Goal: Obtain resource: Download file/media

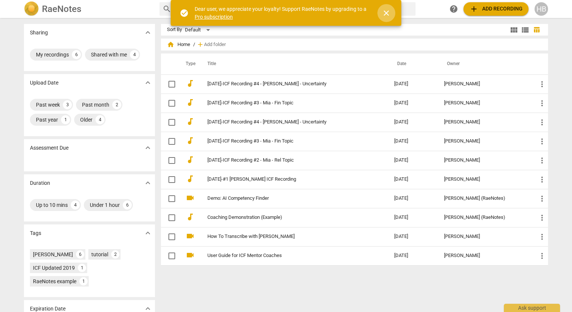
click at [388, 13] on span "close" at bounding box center [386, 13] width 9 height 9
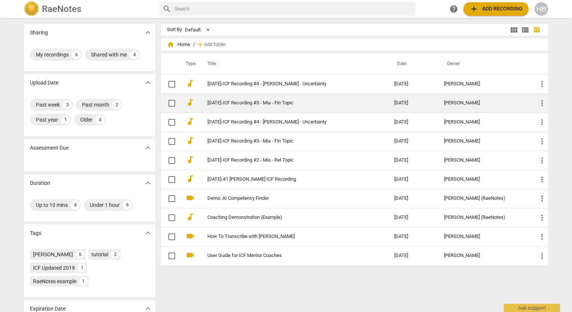
click at [293, 103] on link "[DATE]-ICF Recording #3 - Mia - Fin Topic" at bounding box center [287, 103] width 160 height 6
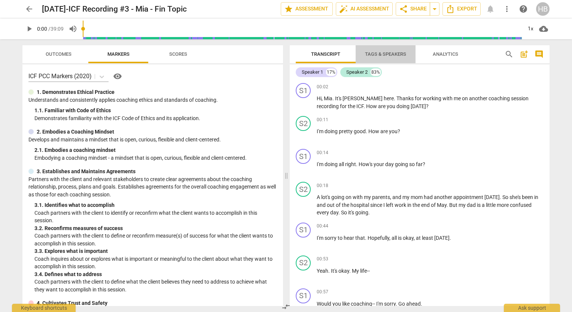
click at [397, 55] on span "Tags & Speakers" at bounding box center [385, 54] width 41 height 6
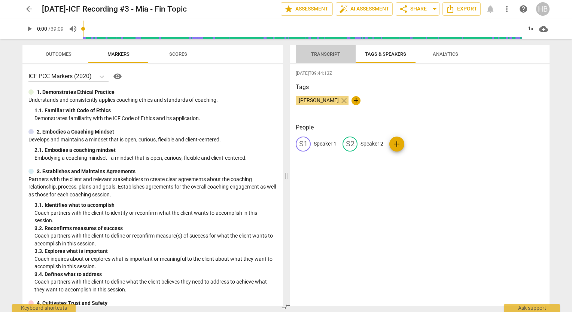
click at [325, 53] on span "Transcript" at bounding box center [325, 54] width 29 height 6
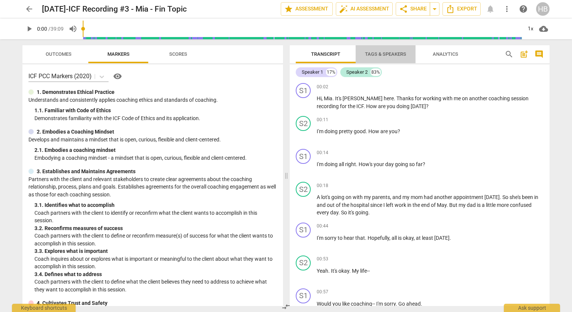
click at [385, 50] on span "Tags & Speakers" at bounding box center [385, 54] width 59 height 10
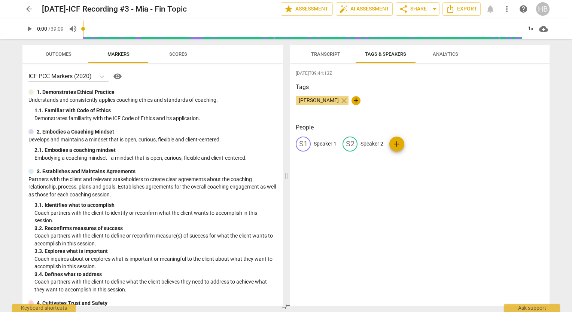
click at [322, 143] on p "Speaker 1" at bounding box center [325, 144] width 23 height 8
type input "Coach [PERSON_NAME]"
click at [418, 142] on p "Speaker 2" at bounding box center [420, 144] width 23 height 8
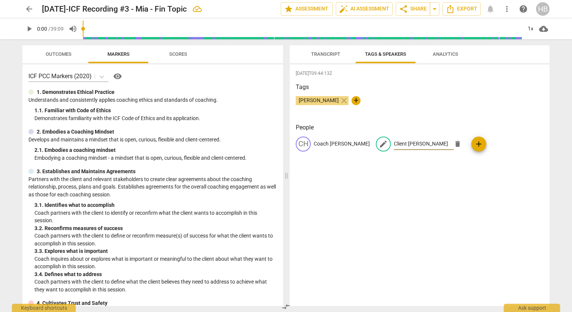
type input "Client [PERSON_NAME]"
click at [474, 146] on span "add" at bounding box center [478, 144] width 9 height 9
click at [381, 161] on span "delete" at bounding box center [377, 165] width 8 height 8
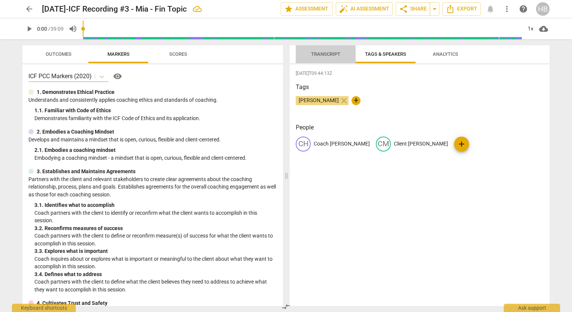
click at [325, 49] on span "Transcript" at bounding box center [325, 54] width 47 height 10
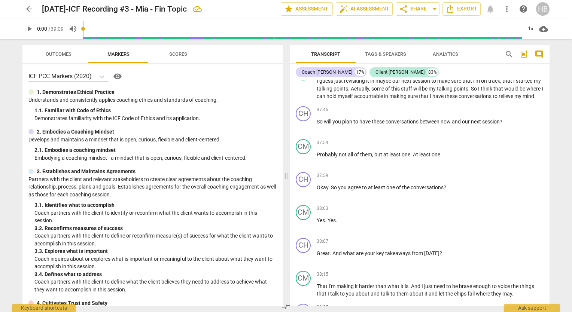
scroll to position [3850, 0]
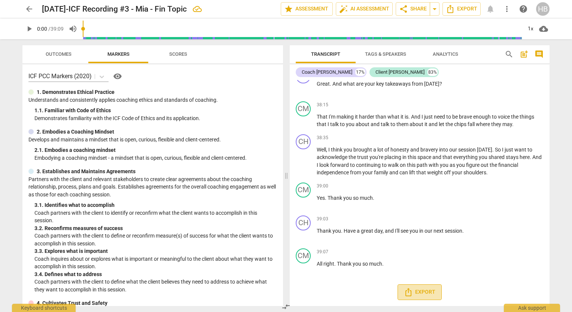
click at [419, 291] on span "Export" at bounding box center [419, 292] width 31 height 9
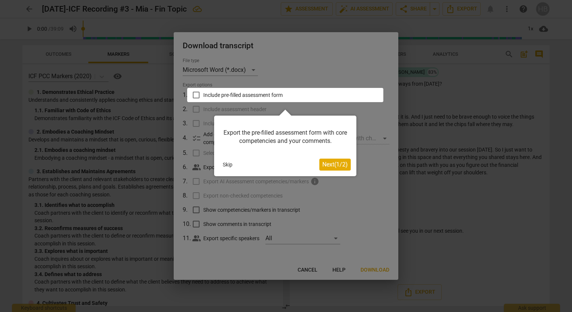
click at [228, 161] on button "Skip" at bounding box center [228, 164] width 16 height 11
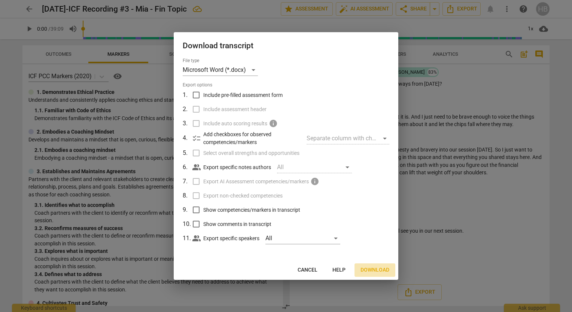
click at [373, 265] on button "Download" at bounding box center [374, 269] width 41 height 13
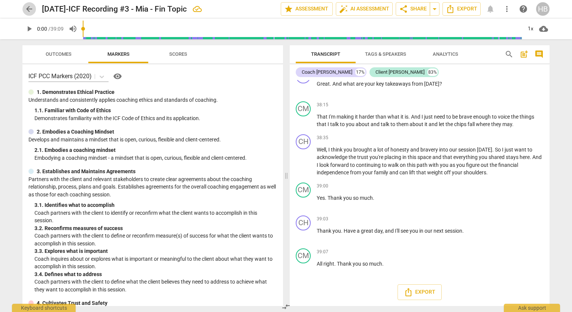
click at [26, 7] on span "arrow_back" at bounding box center [29, 8] width 9 height 9
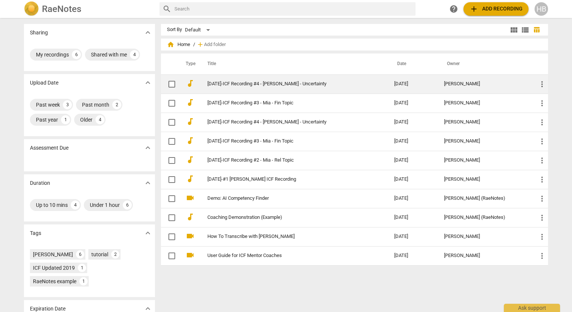
click at [236, 80] on td "[DATE]-ICF Recording #4 - [PERSON_NAME] - Uncertainty" at bounding box center [293, 83] width 190 height 19
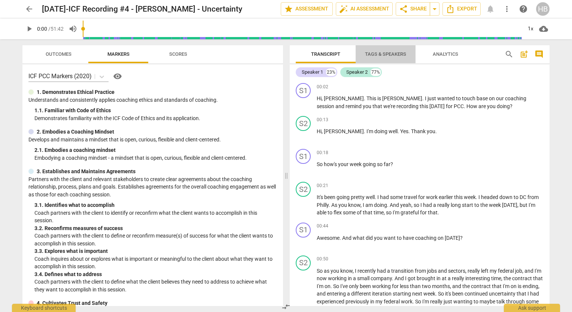
click at [378, 51] on span "Tags & Speakers" at bounding box center [385, 54] width 41 height 6
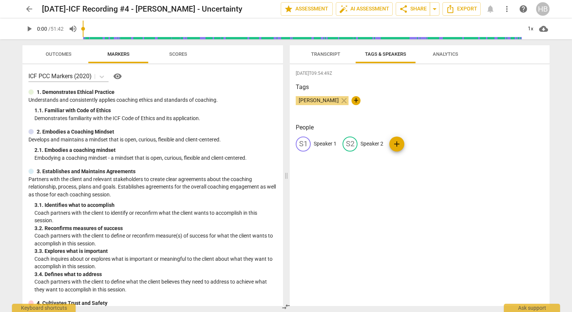
click at [320, 141] on p "Speaker 1" at bounding box center [325, 144] width 23 height 8
type input "Coach [PERSON_NAME]"
click at [421, 142] on p "Speaker 2" at bounding box center [420, 144] width 23 height 8
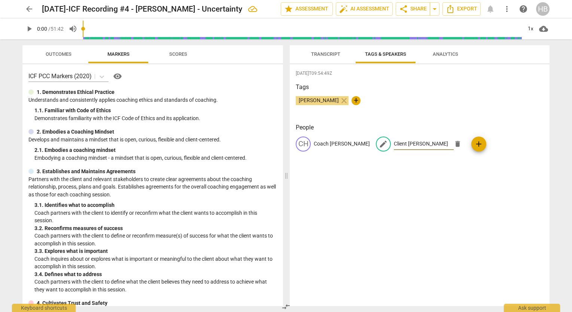
type input "Client [PERSON_NAME]"
click at [421, 114] on div "Tags [PERSON_NAME] close +" at bounding box center [420, 100] width 248 height 34
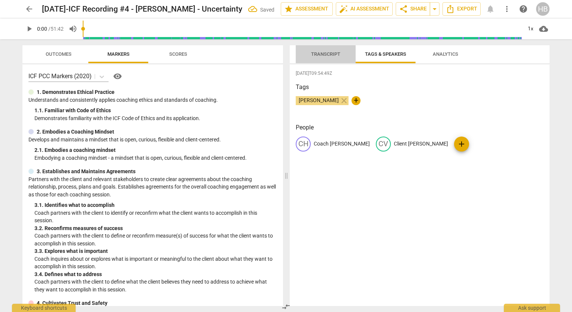
click at [332, 55] on span "Transcript" at bounding box center [325, 54] width 29 height 6
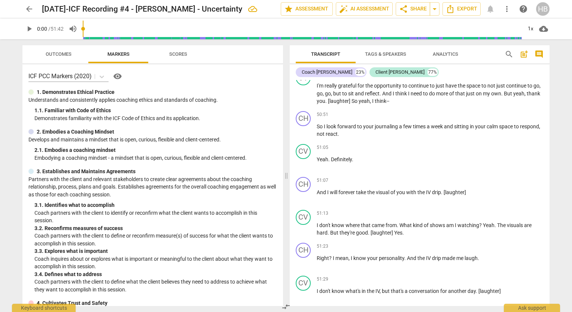
scroll to position [4644, 0]
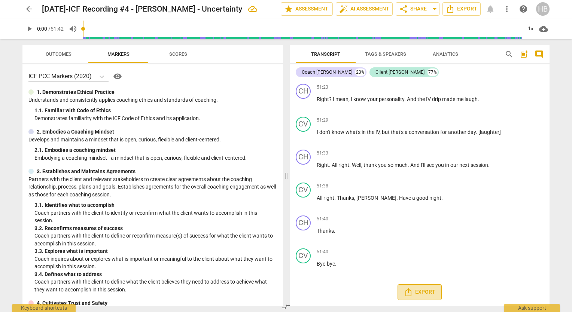
click at [416, 291] on span "Export" at bounding box center [419, 292] width 31 height 9
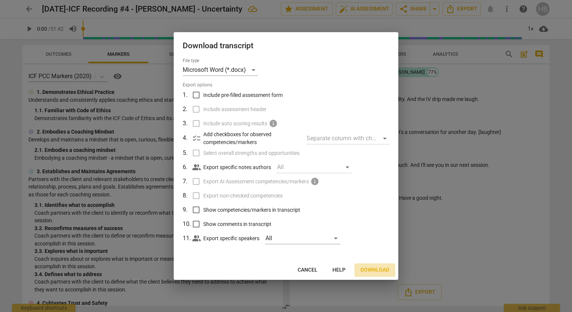
click at [372, 266] on span "Download" at bounding box center [374, 269] width 29 height 7
